Goal: Task Accomplishment & Management: Manage account settings

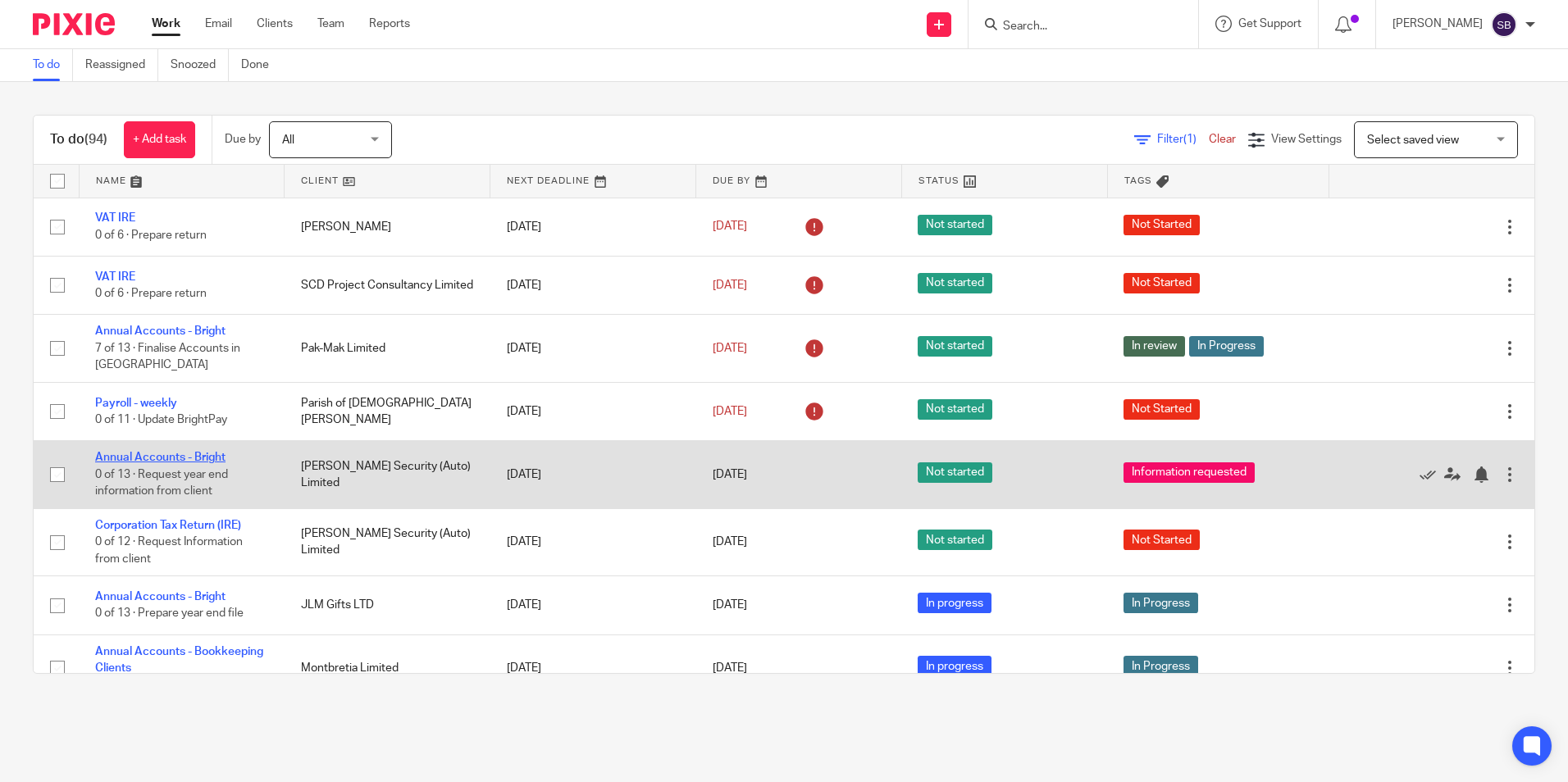
click at [196, 452] on link "Annual Accounts - Bright" at bounding box center [161, 458] width 130 height 12
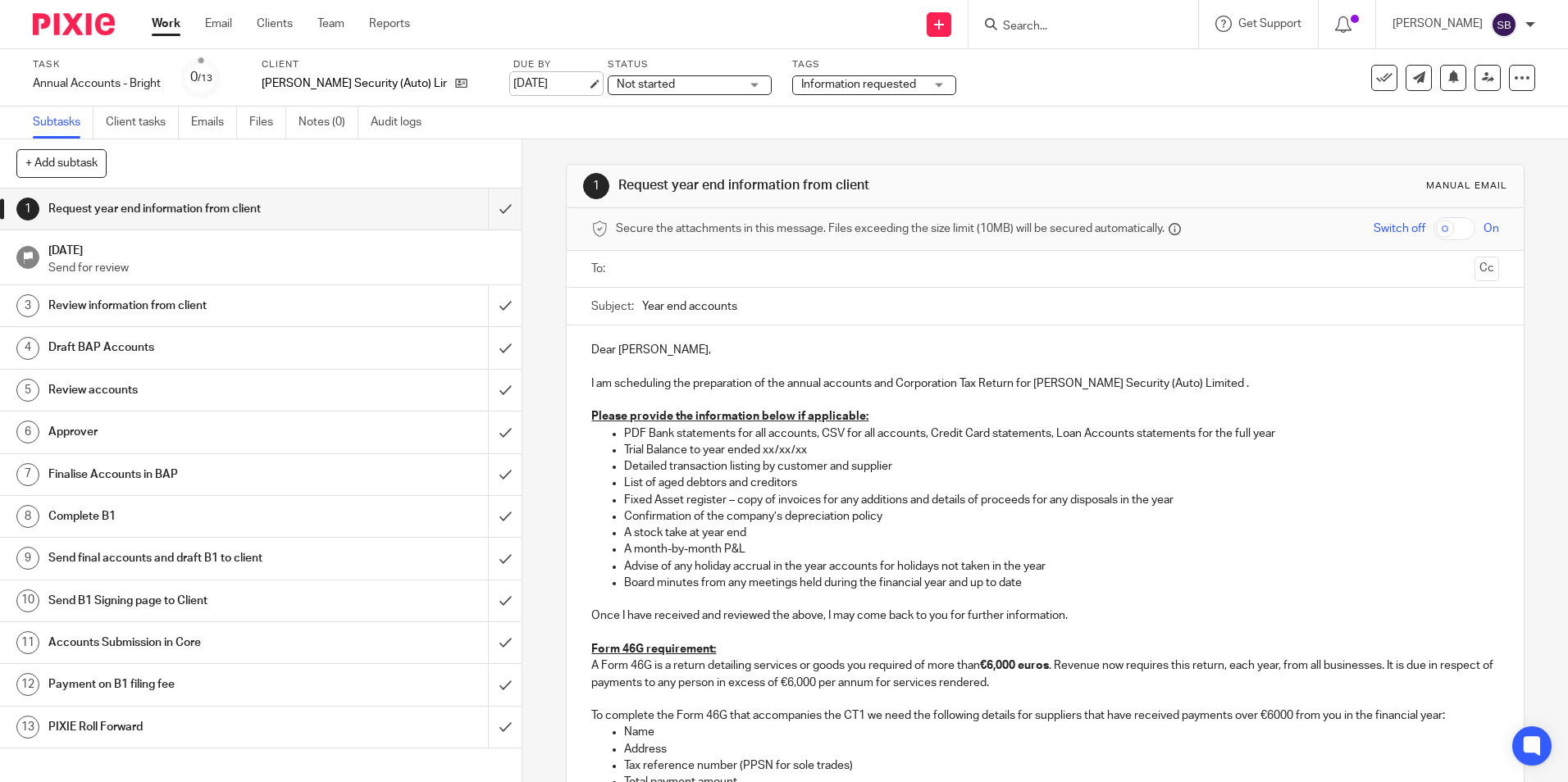
click at [534, 81] on link "[DATE]" at bounding box center [550, 84] width 74 height 17
click at [177, 24] on link "Work" at bounding box center [166, 23] width 29 height 16
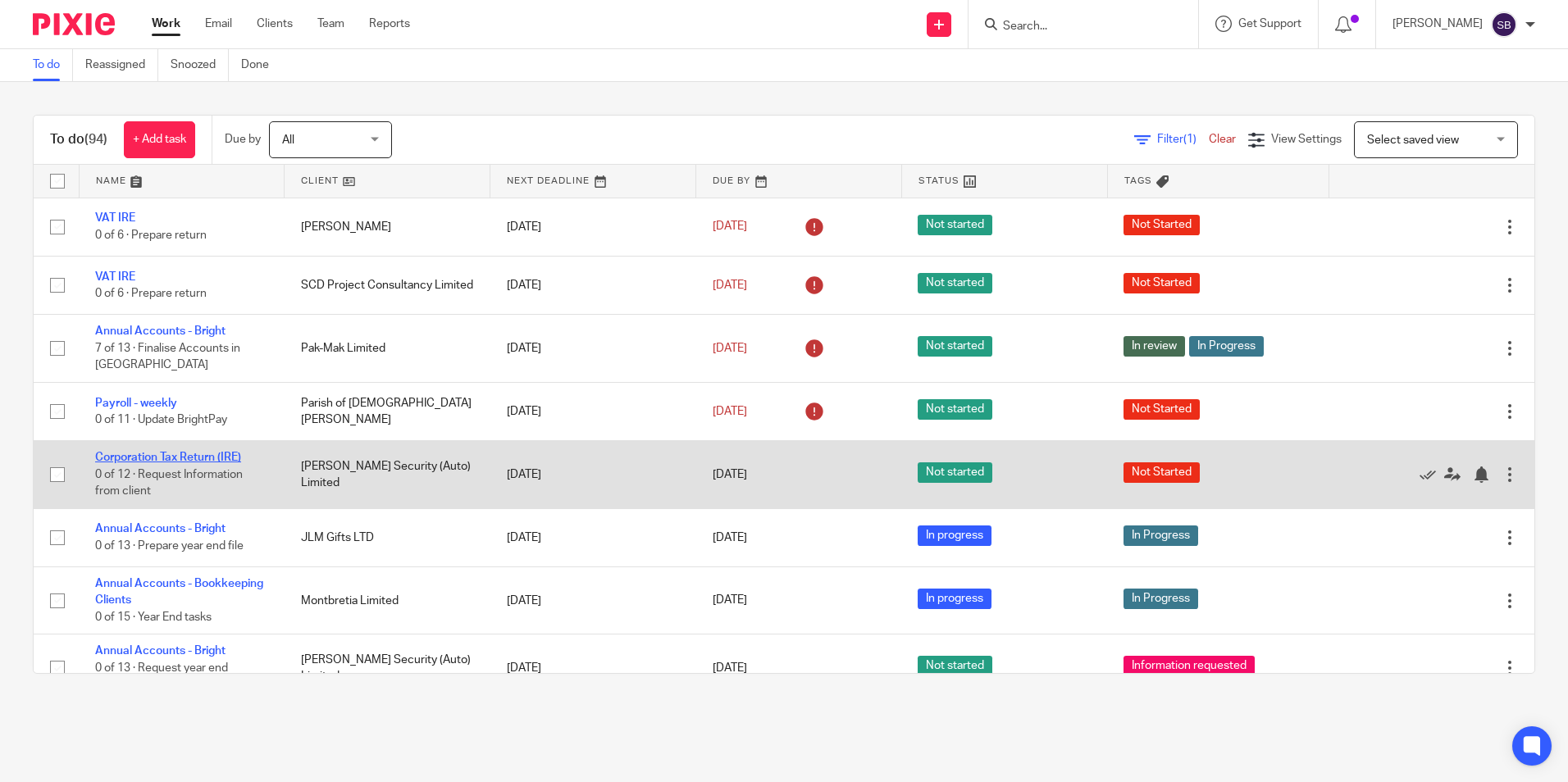
click at [166, 455] on link "Corporation Tax Return (IRE)" at bounding box center [168, 458] width 146 height 12
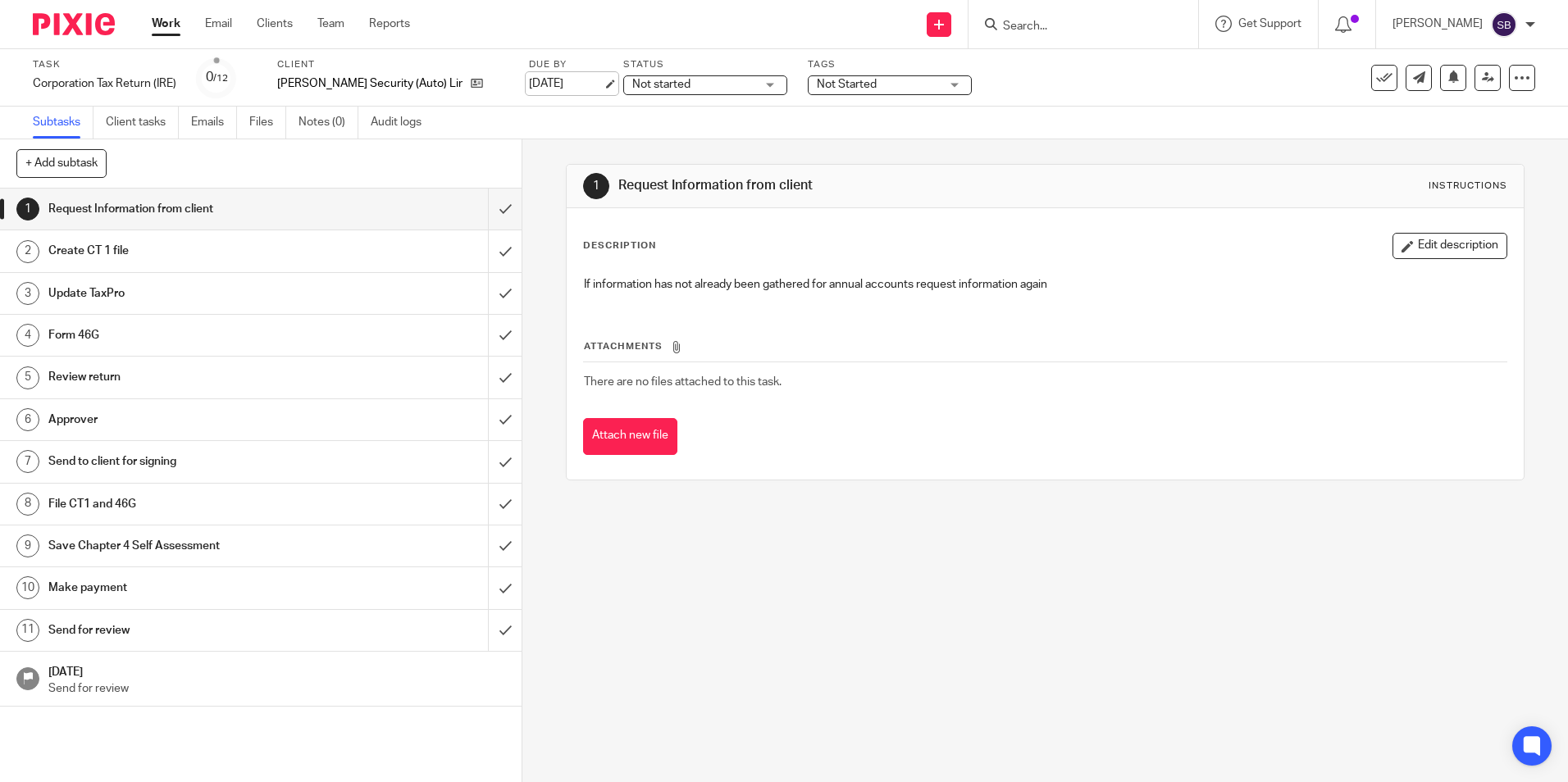
click at [552, 79] on link "[DATE]" at bounding box center [565, 84] width 74 height 17
